Goal: Go to known website: Access a specific website the user already knows

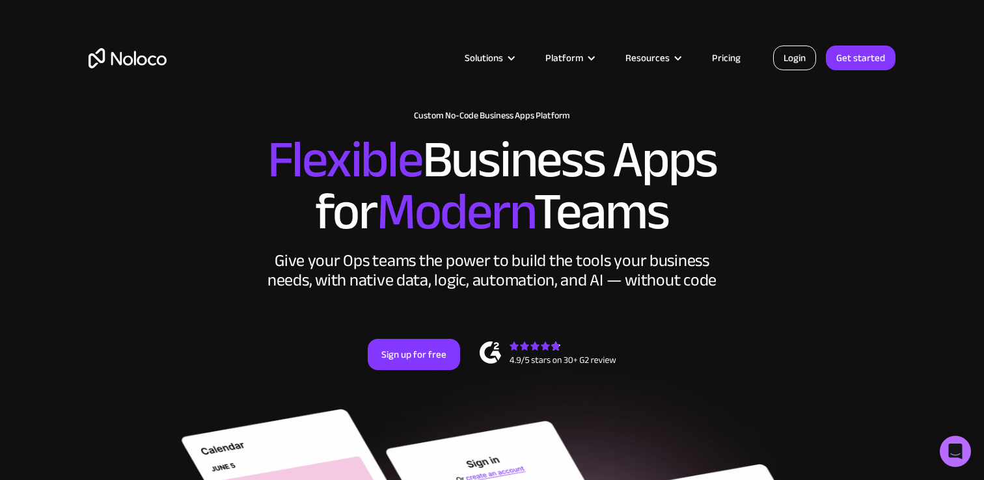
click at [790, 57] on link "Login" at bounding box center [794, 58] width 43 height 25
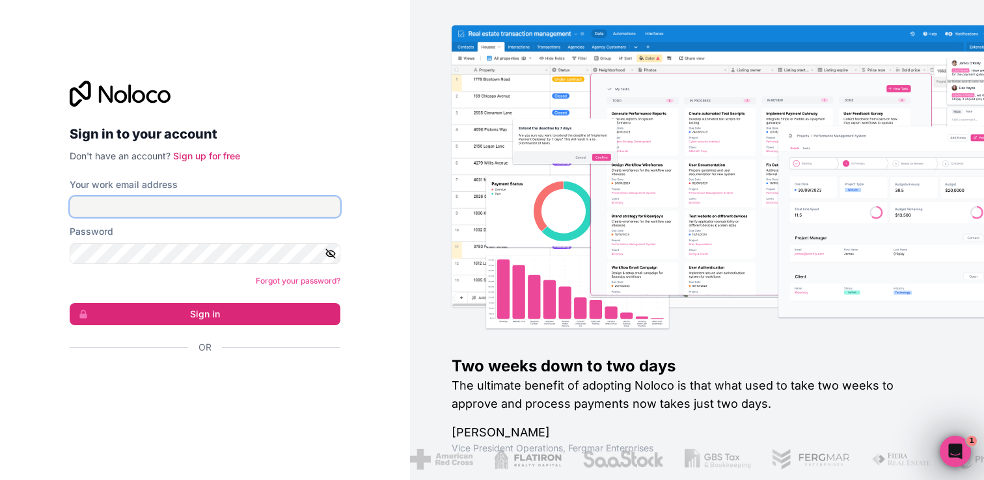
click at [292, 210] on input "Your work email address" at bounding box center [205, 206] width 271 height 21
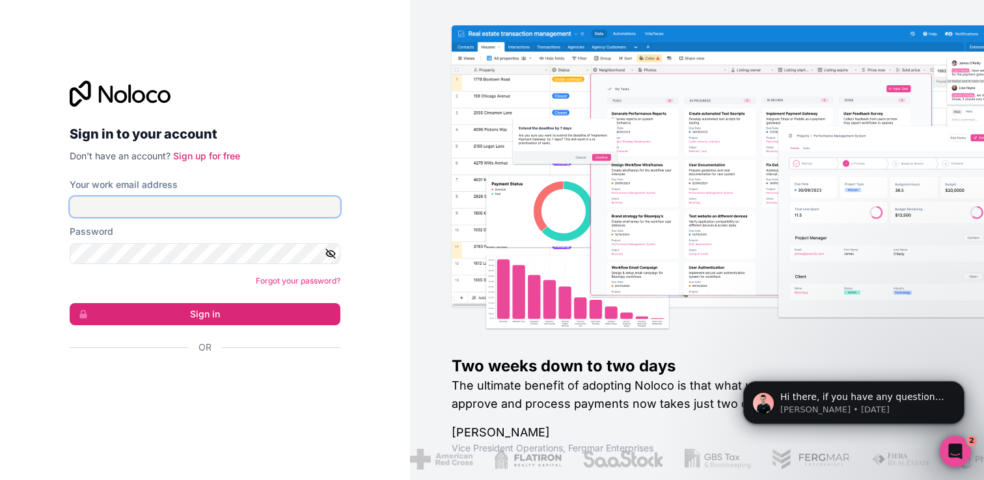
paste input "admin@takeadesk.com"
type input "admin@takeadesk.com"
click at [0, 479] on nordpass-autofill-portal at bounding box center [0, 480] width 0 height 0
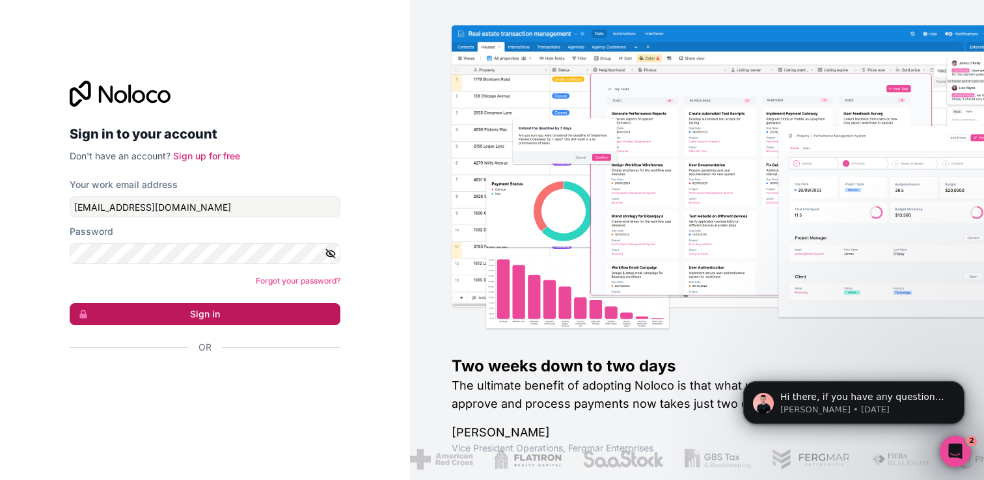
click at [202, 308] on button "Sign in" at bounding box center [205, 314] width 271 height 22
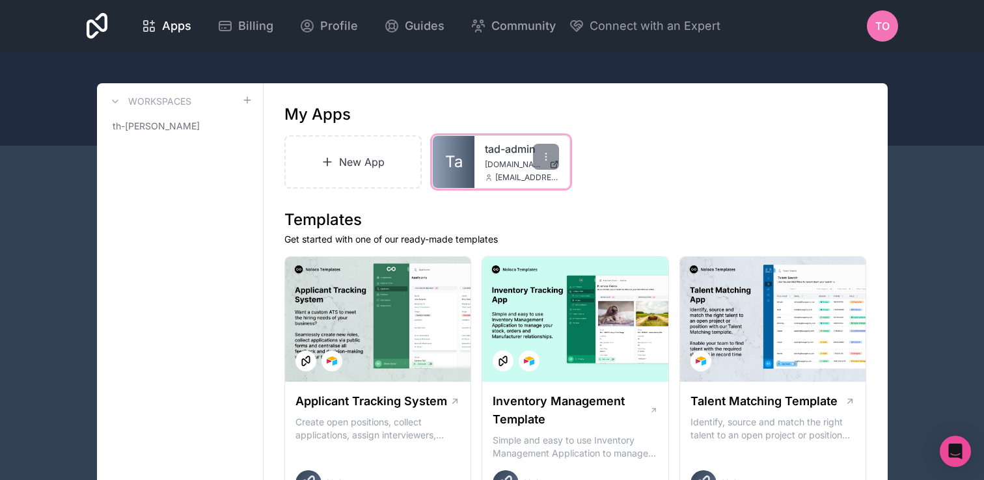
click at [496, 168] on span "admin.takeadesk.io" at bounding box center [514, 164] width 59 height 10
